Goal: Check status

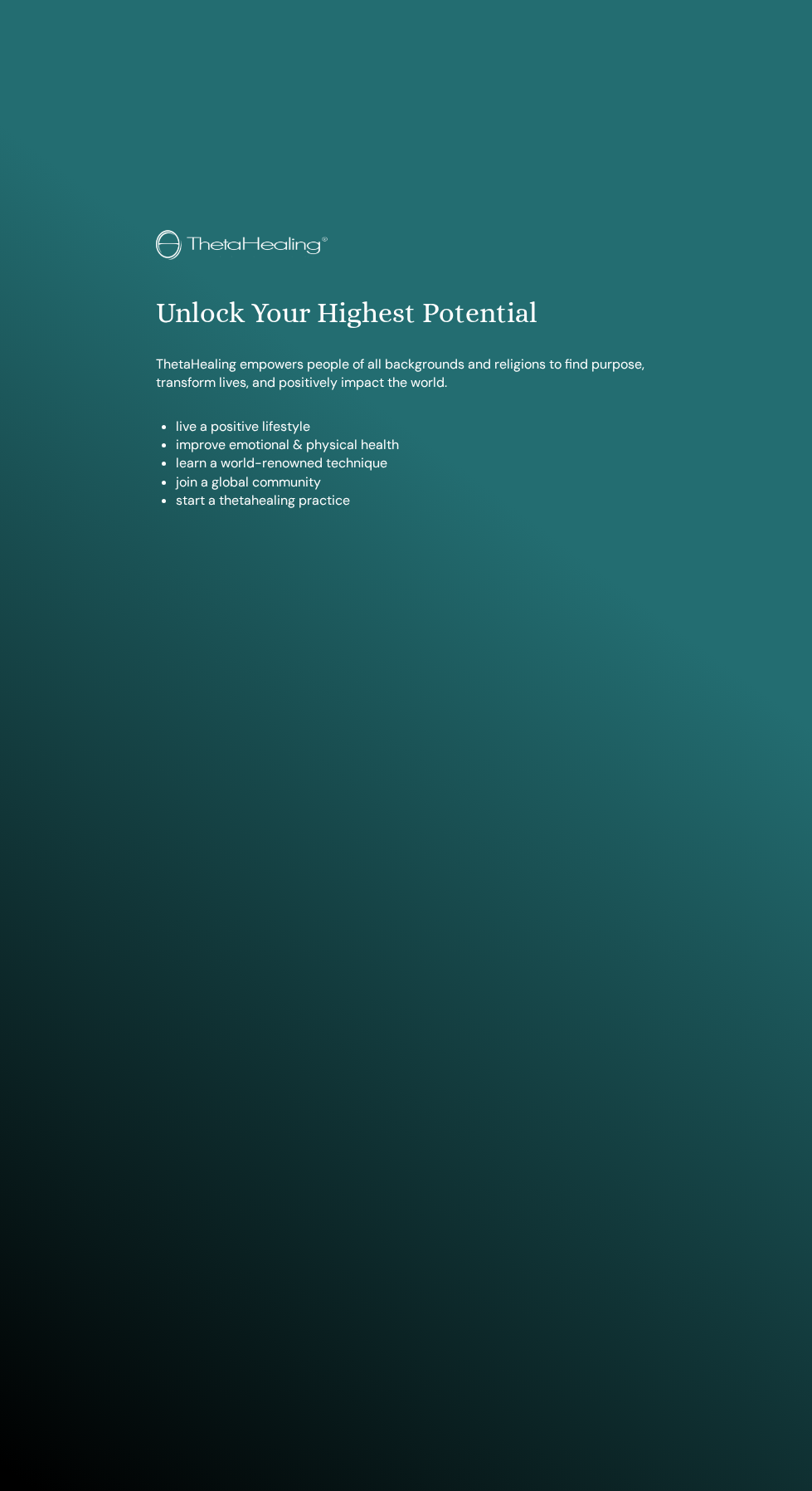
scroll to position [1356, 0]
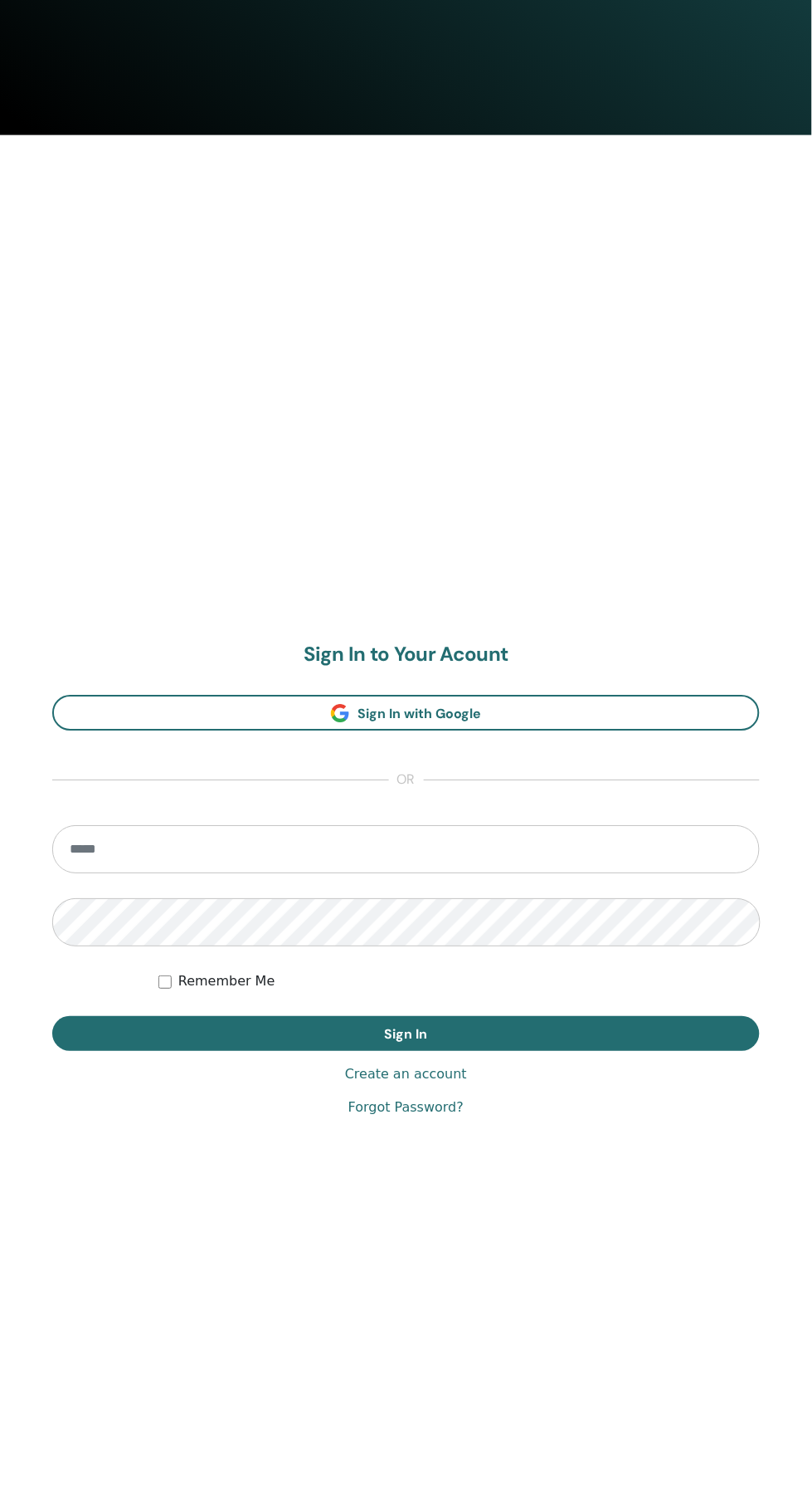
click at [487, 849] on input "email" at bounding box center [406, 850] width 708 height 48
type input "**********"
click at [53, 1017] on button "Sign In" at bounding box center [406, 1034] width 708 height 34
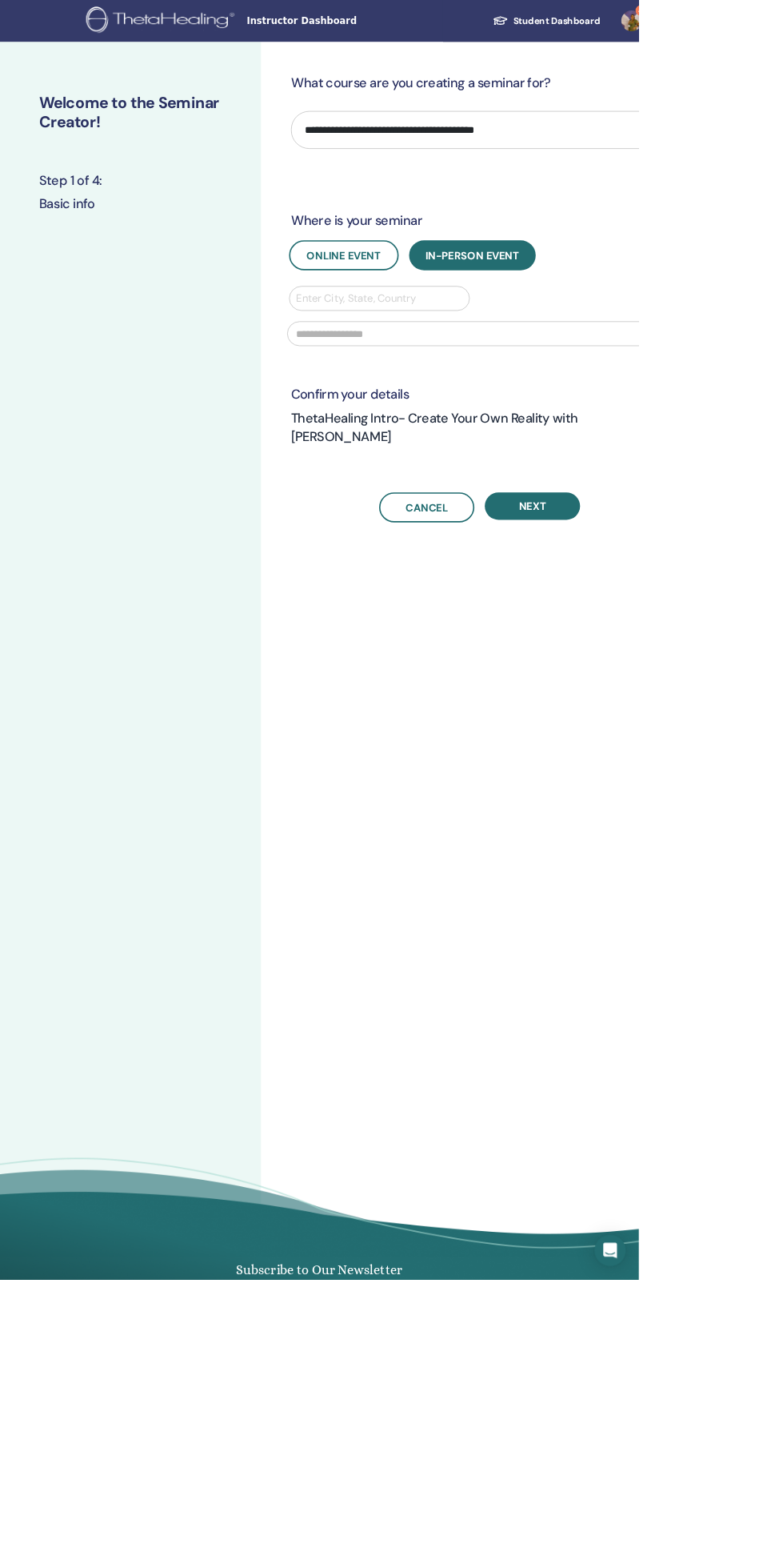
click at [782, 26] on link "4" at bounding box center [781, 26] width 66 height 52
click at [755, 275] on span "Notifications" at bounding box center [730, 274] width 71 height 14
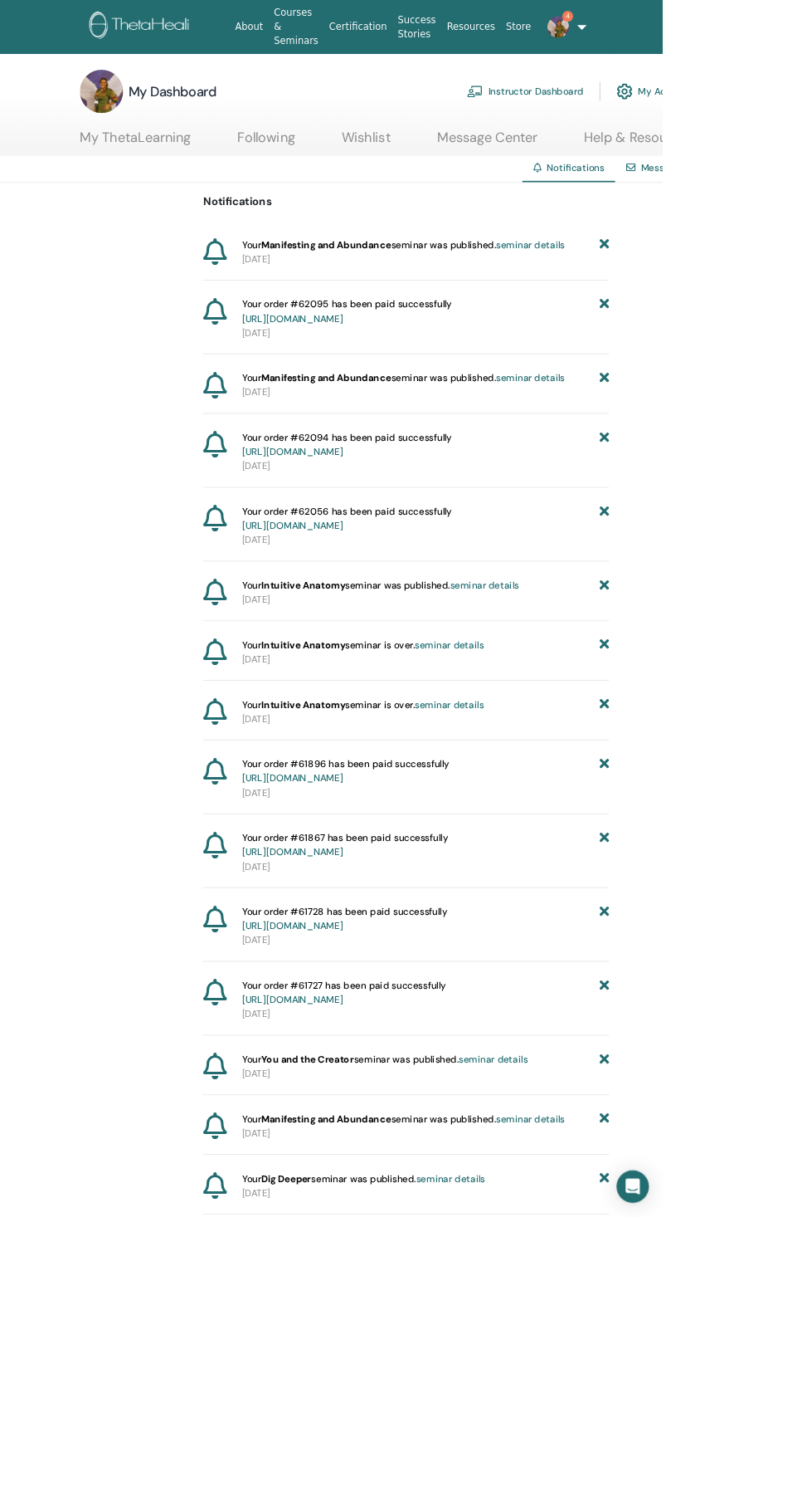
click at [646, 299] on link "seminar details" at bounding box center [651, 299] width 84 height 15
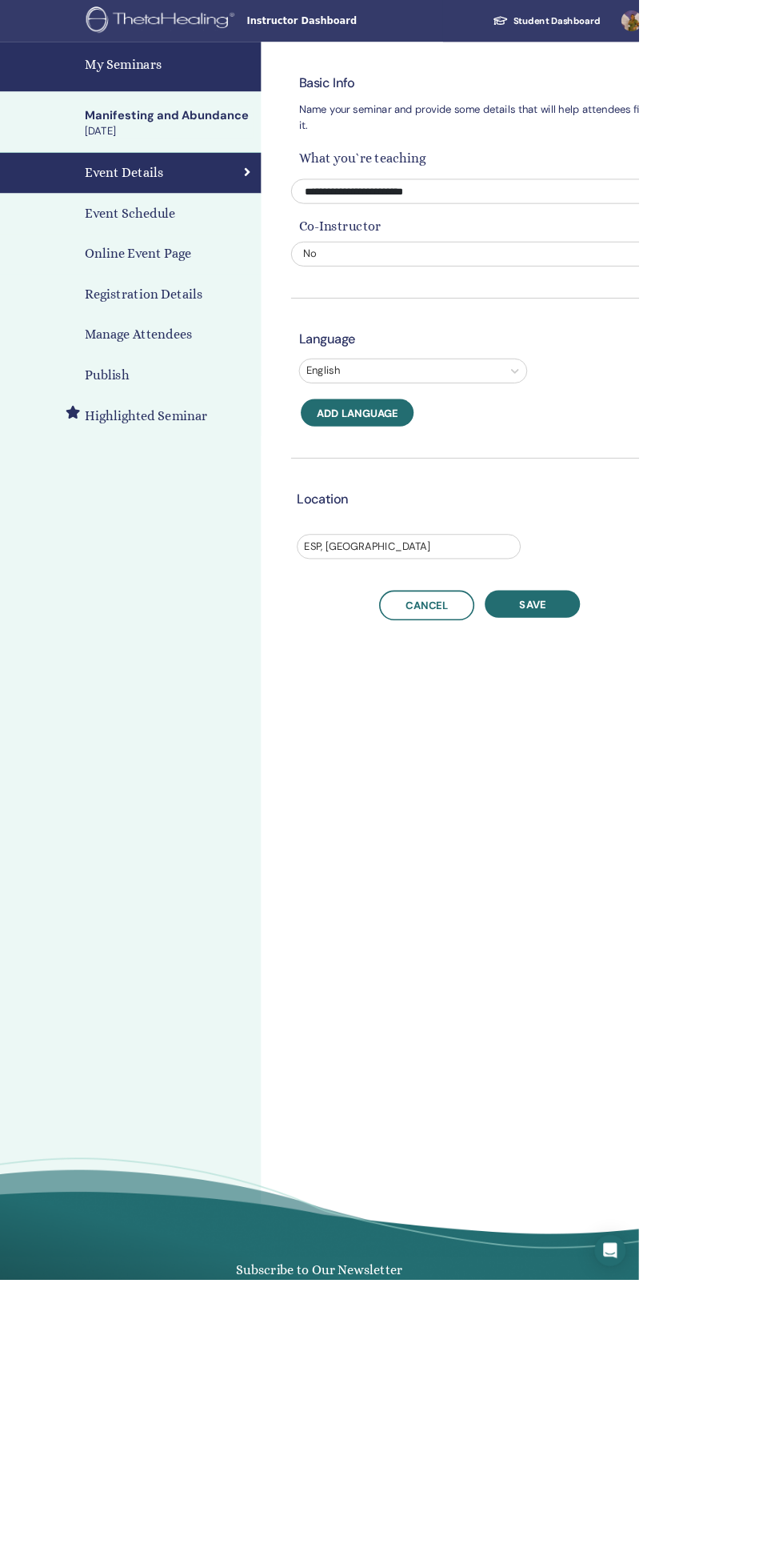
click at [166, 261] on h4 "Event Schedule" at bounding box center [160, 261] width 111 height 24
